Goal: Task Accomplishment & Management: Complete application form

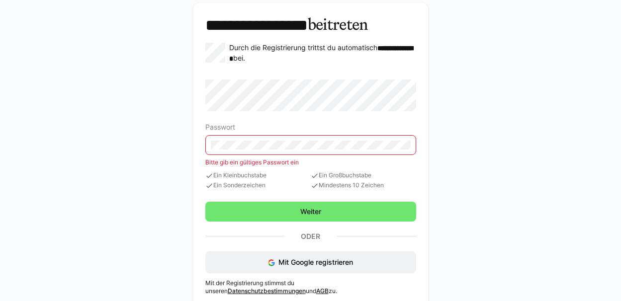
scroll to position [45, 0]
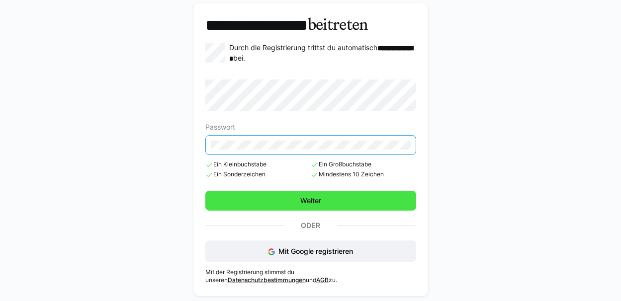
click at [255, 200] on span "Weiter" at bounding box center [310, 201] width 211 height 20
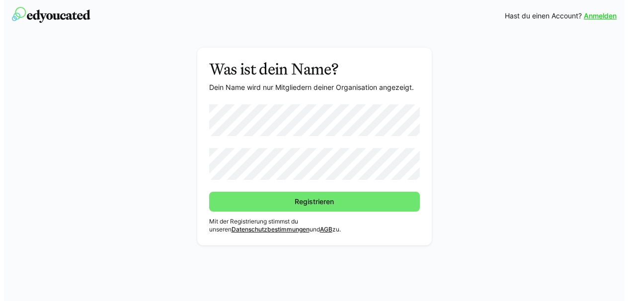
scroll to position [0, 0]
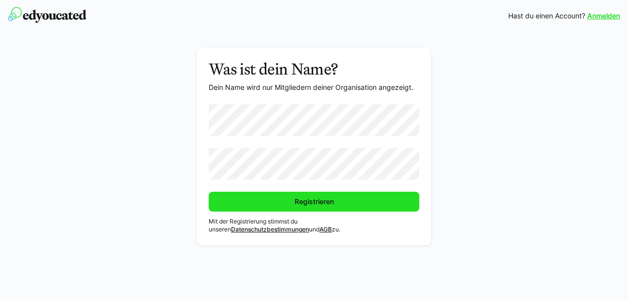
click at [263, 199] on span "Registrieren" at bounding box center [314, 202] width 211 height 20
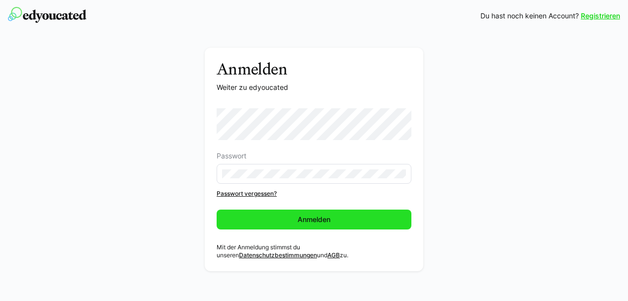
click at [298, 215] on span "Anmelden" at bounding box center [314, 220] width 36 height 10
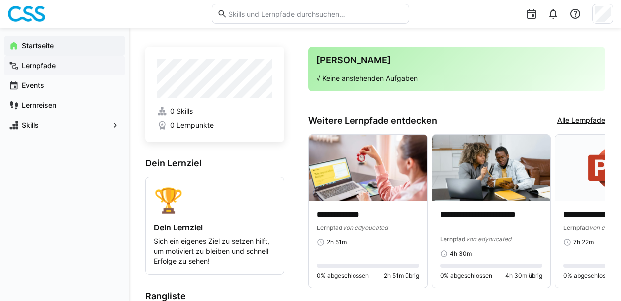
click at [0, 0] on app-navigation-label "Lernpfade" at bounding box center [0, 0] width 0 height 0
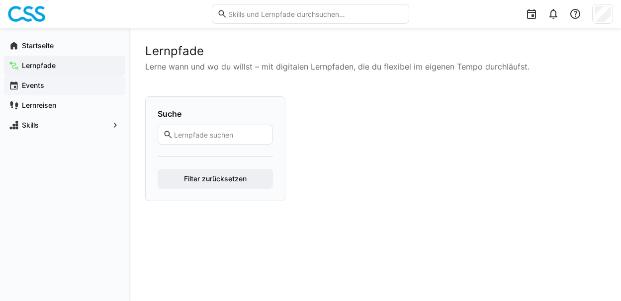
click at [0, 0] on app-navigation-label "Events" at bounding box center [0, 0] width 0 height 0
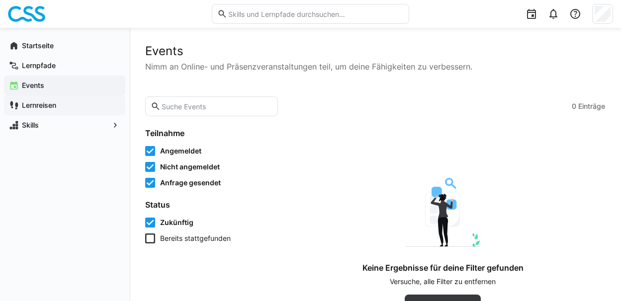
click at [0, 0] on app-navigation-label "Lernreisen" at bounding box center [0, 0] width 0 height 0
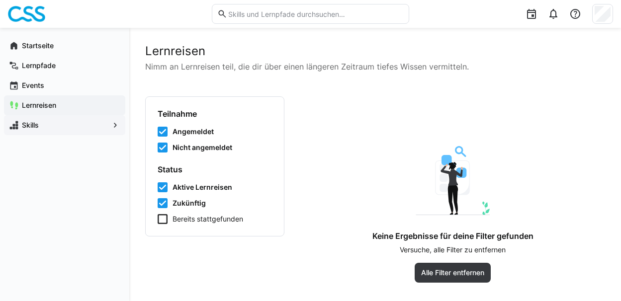
click at [0, 0] on app-navigation-label "Skills" at bounding box center [0, 0] width 0 height 0
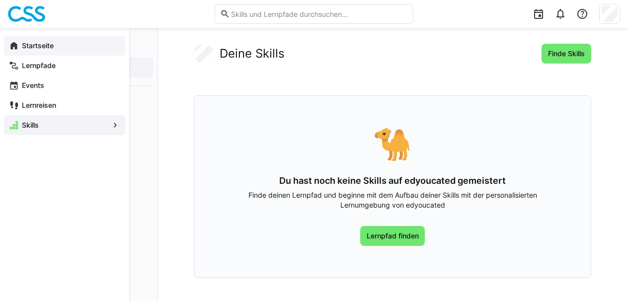
click at [0, 0] on app-navigation-label "Startseite" at bounding box center [0, 0] width 0 height 0
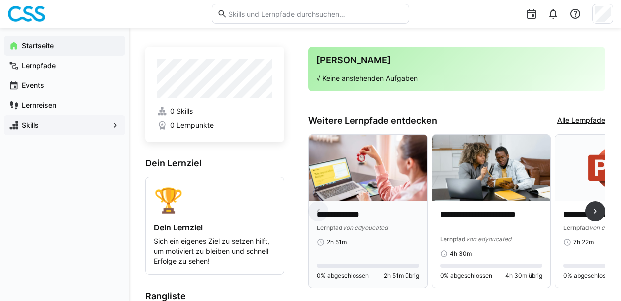
click at [351, 227] on span "von edyoucated" at bounding box center [364, 227] width 45 height 7
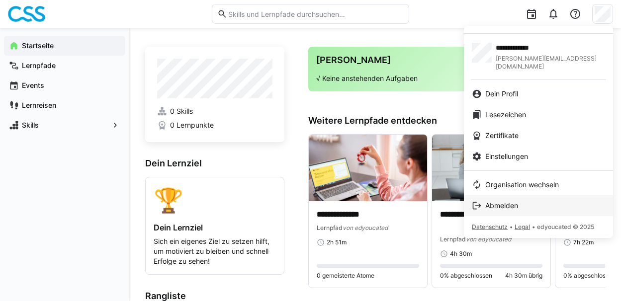
click at [513, 201] on span "Abmelden" at bounding box center [501, 206] width 33 height 10
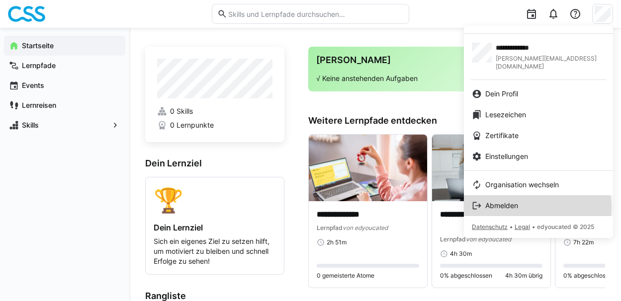
click at [518, 201] on span "Abmelden" at bounding box center [501, 206] width 33 height 10
